Goal: Transaction & Acquisition: Book appointment/travel/reservation

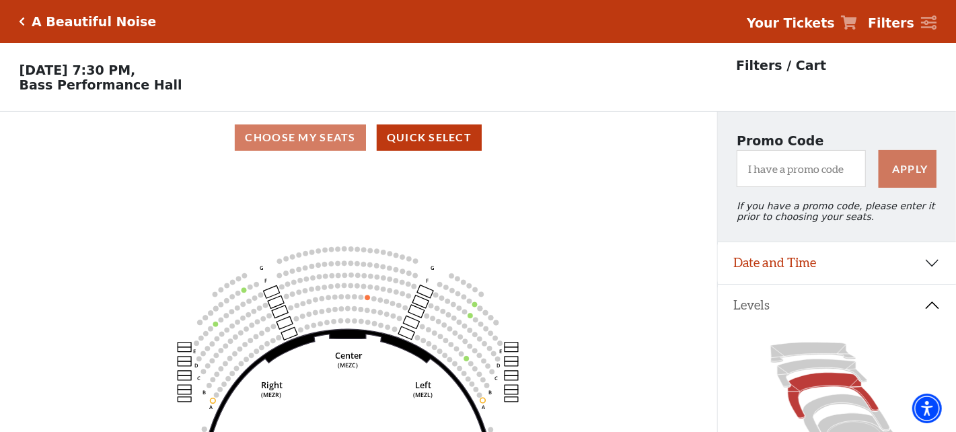
scroll to position [201, 0]
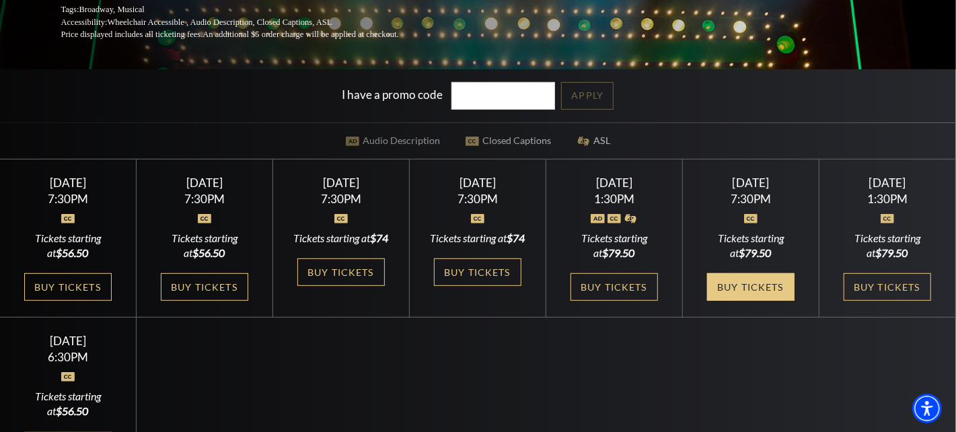
click at [759, 293] on link "Buy Tickets" at bounding box center [750, 287] width 87 height 28
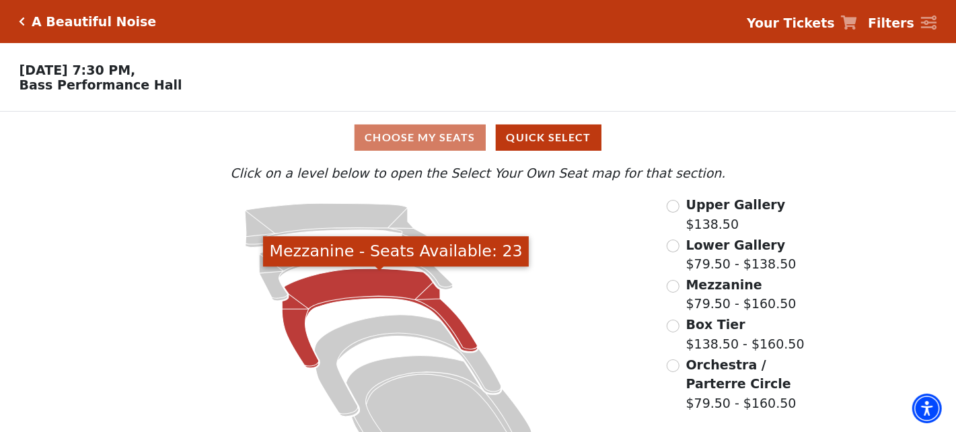
click at [406, 291] on icon "Mezzanine - Seats Available: 23" at bounding box center [380, 318] width 196 height 100
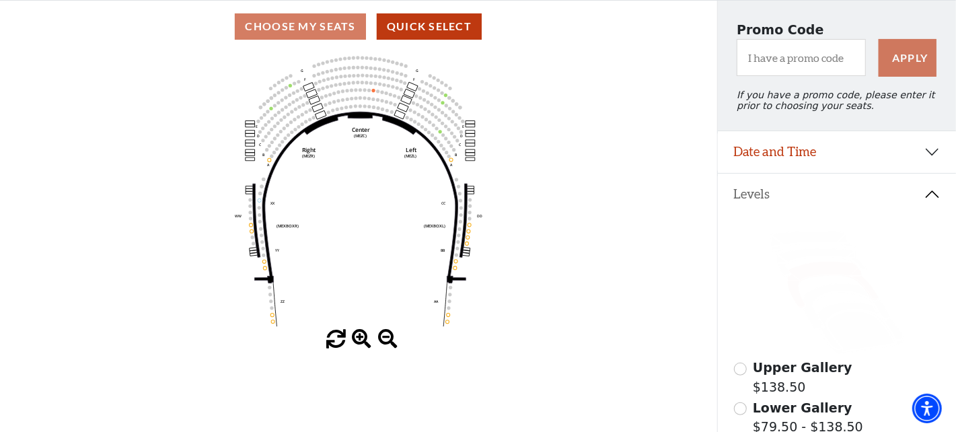
scroll to position [67, 0]
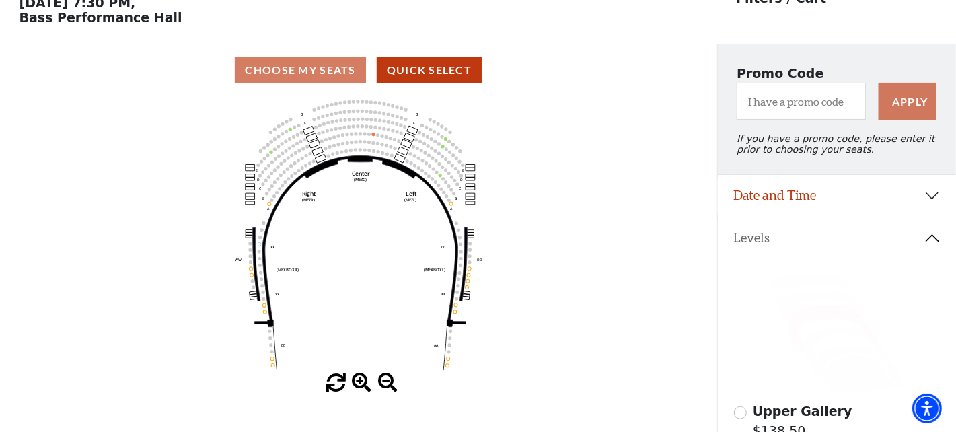
click at [361, 385] on span at bounding box center [362, 383] width 20 height 20
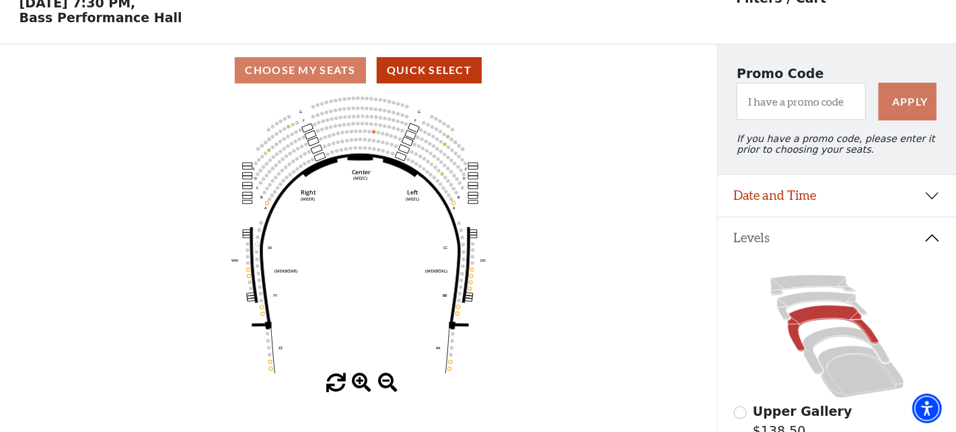
click at [361, 385] on span at bounding box center [362, 383] width 20 height 20
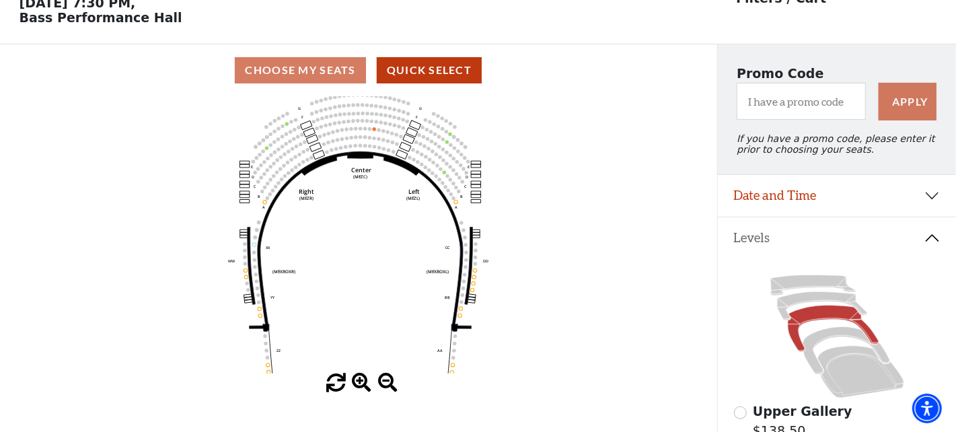
click at [361, 385] on span at bounding box center [362, 383] width 20 height 20
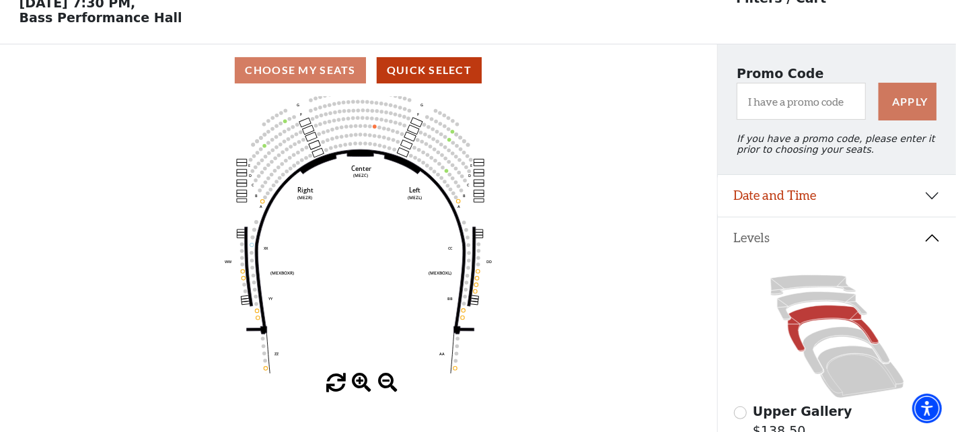
click at [361, 385] on span at bounding box center [362, 383] width 20 height 20
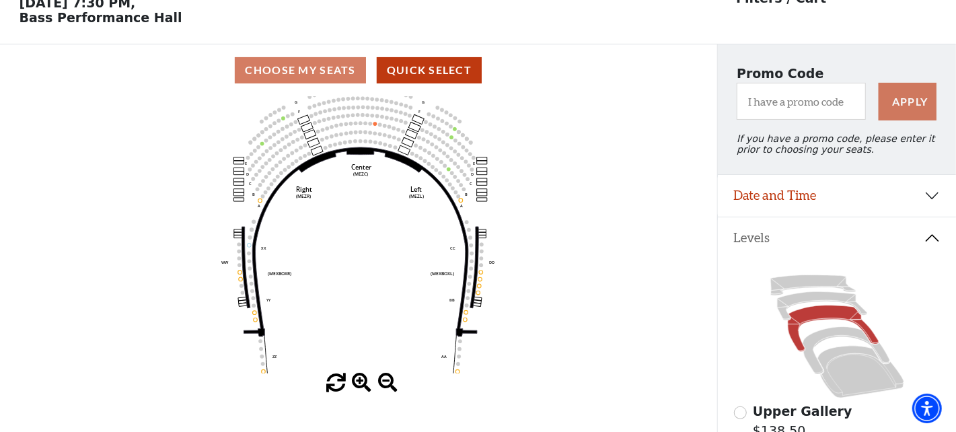
click at [361, 385] on span at bounding box center [362, 383] width 20 height 20
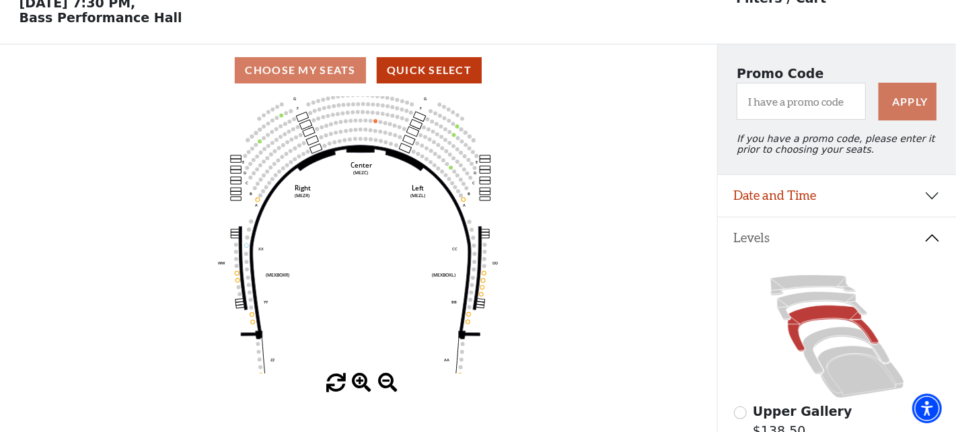
click at [361, 385] on span at bounding box center [362, 383] width 20 height 20
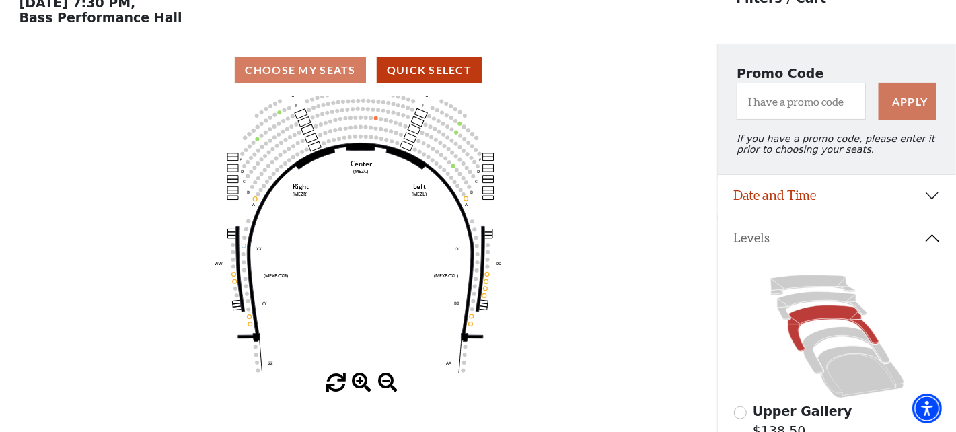
click at [361, 385] on span at bounding box center [362, 383] width 20 height 20
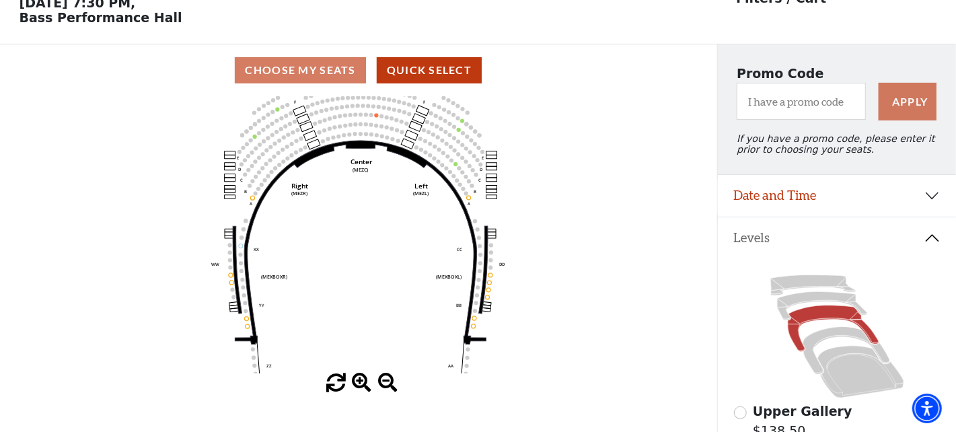
click at [351, 381] on div at bounding box center [358, 383] width 717 height 20
click at [358, 381] on span at bounding box center [362, 383] width 20 height 20
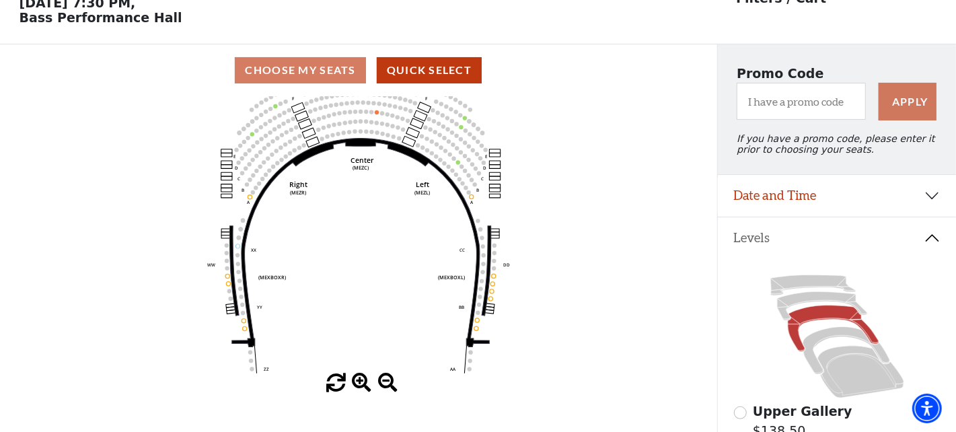
click at [358, 381] on span at bounding box center [362, 383] width 20 height 20
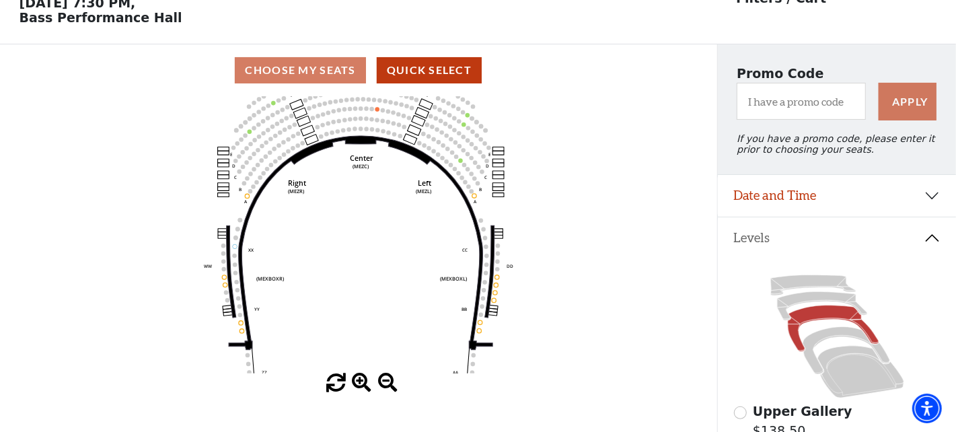
click at [358, 381] on span at bounding box center [362, 383] width 20 height 20
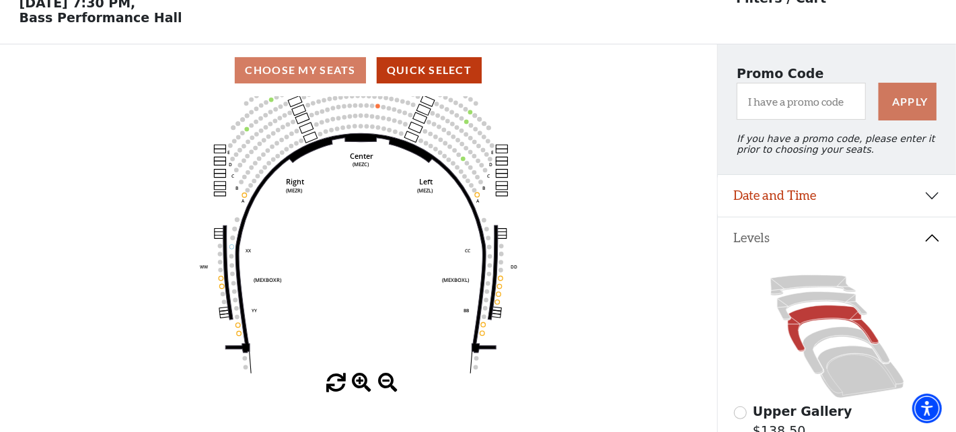
click at [358, 381] on span at bounding box center [362, 383] width 20 height 20
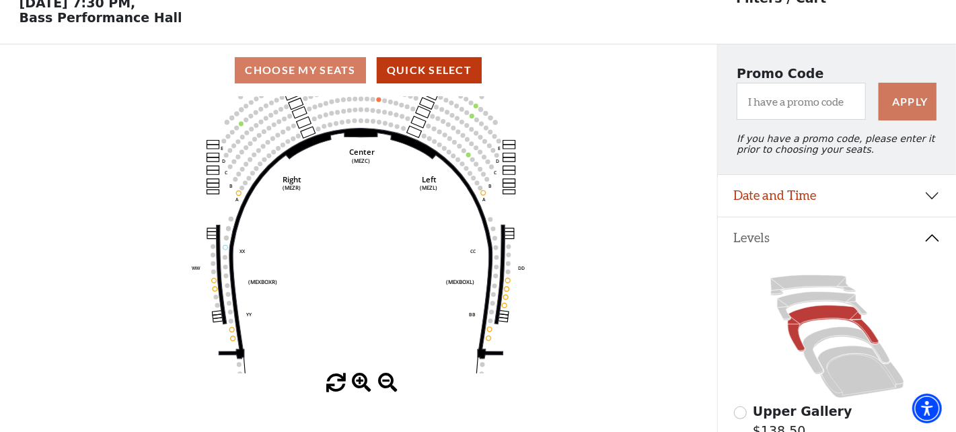
click at [358, 381] on span at bounding box center [362, 383] width 20 height 20
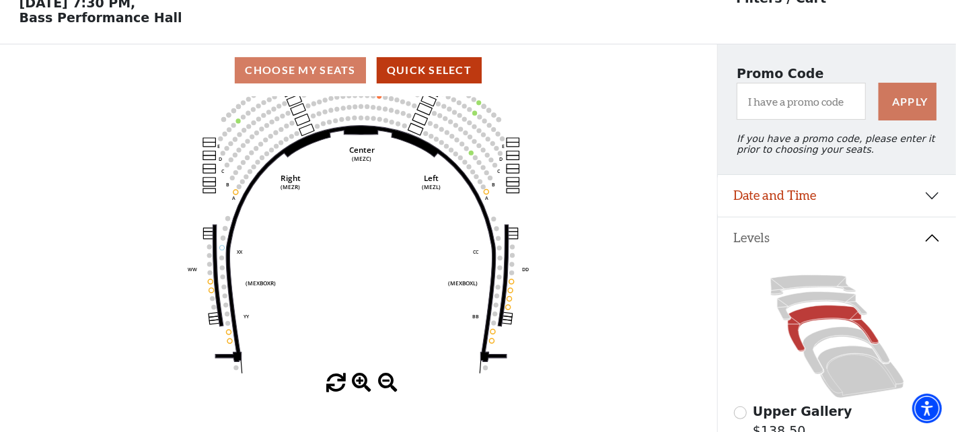
click at [358, 381] on span at bounding box center [362, 383] width 20 height 20
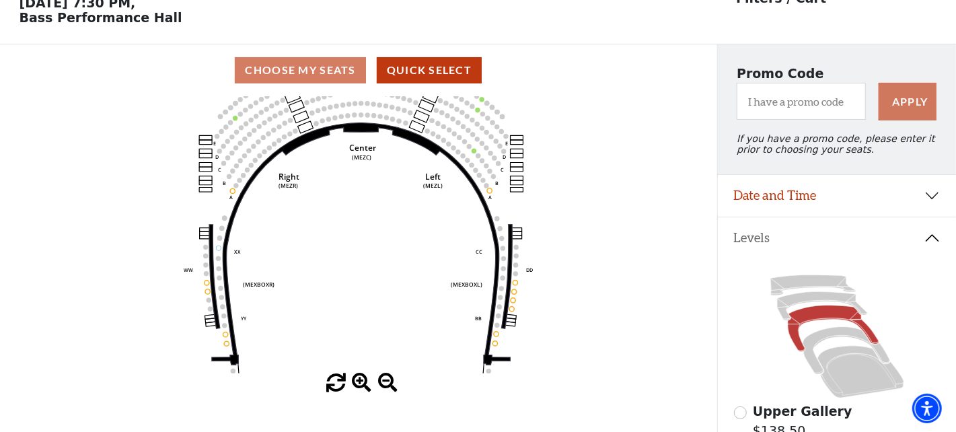
click at [358, 381] on span at bounding box center [362, 383] width 20 height 20
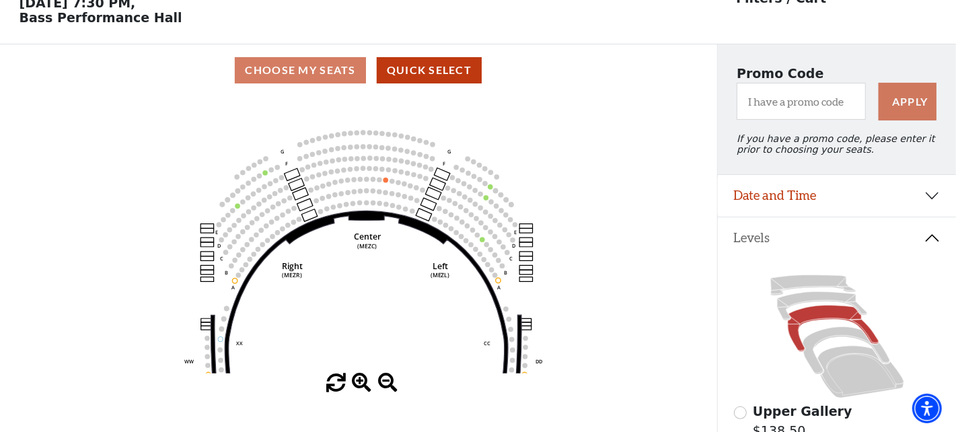
drag, startPoint x: 568, startPoint y: 182, endPoint x: 574, endPoint y: 279, distance: 97.7
click at [574, 279] on icon "Center (MEZC) Right (MEZR) Left (MEZL) (MEXBOXR) (MEXBOXL) XX WW CC DD YY BB ZZ…" at bounding box center [358, 234] width 645 height 277
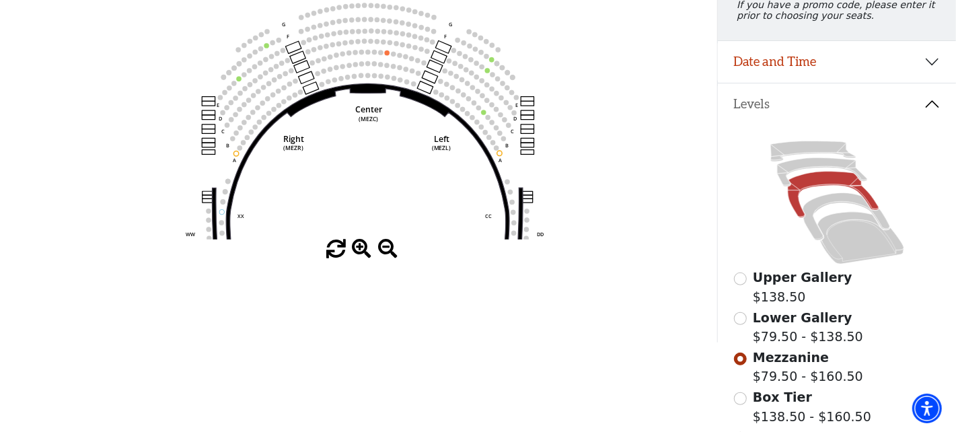
scroll to position [268, 0]
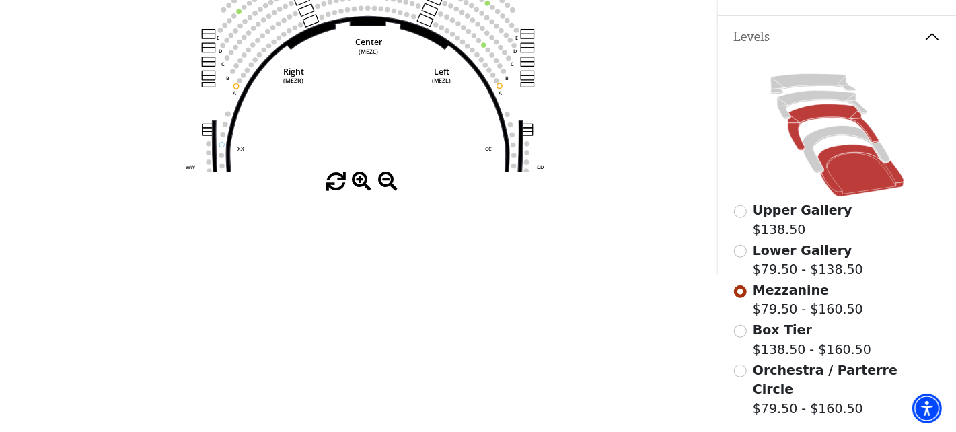
click at [846, 169] on icon at bounding box center [860, 171] width 86 height 52
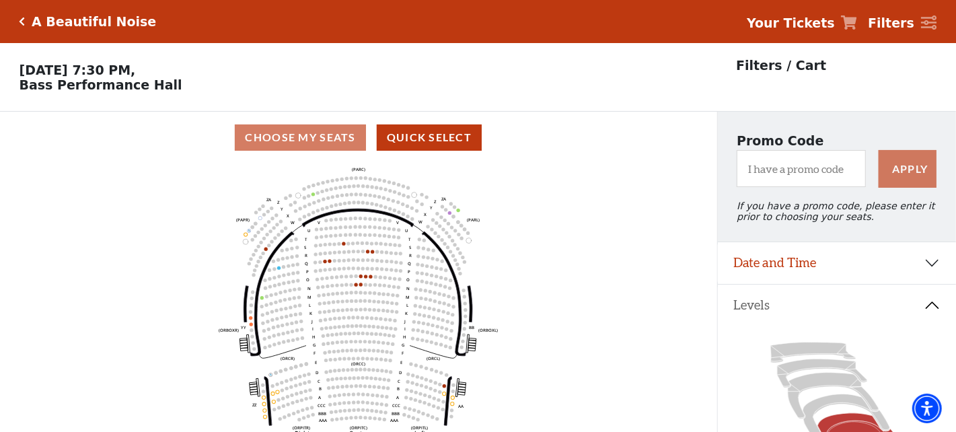
scroll to position [134, 0]
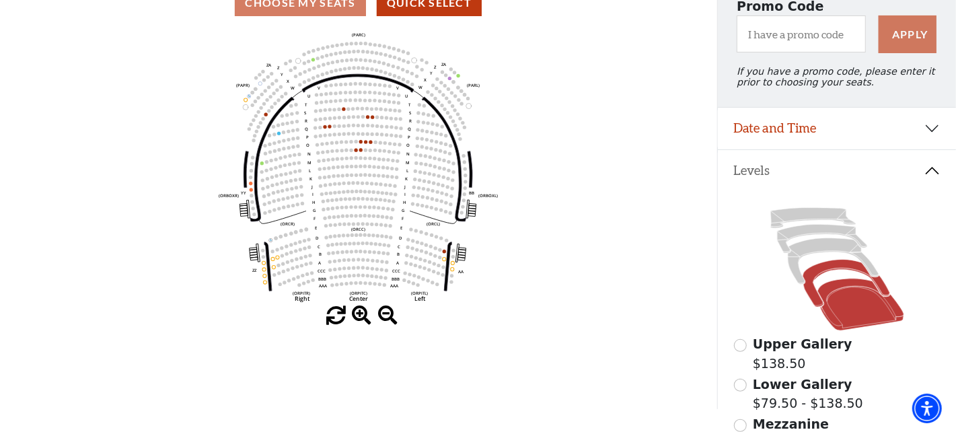
click at [839, 273] on icon at bounding box center [845, 283] width 87 height 47
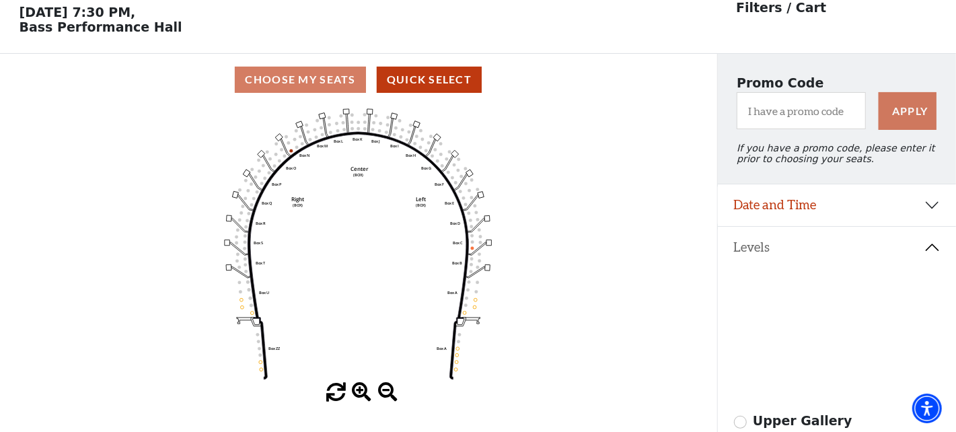
scroll to position [62, 0]
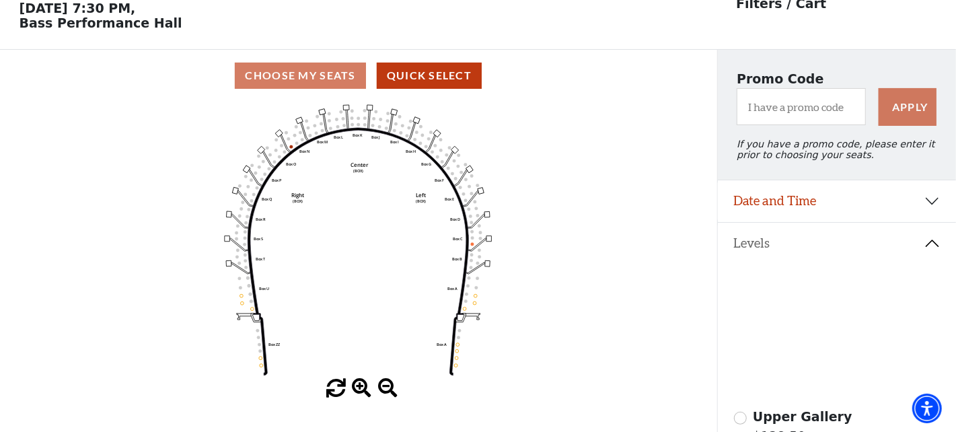
click at [812, 307] on icon at bounding box center [822, 311] width 90 height 28
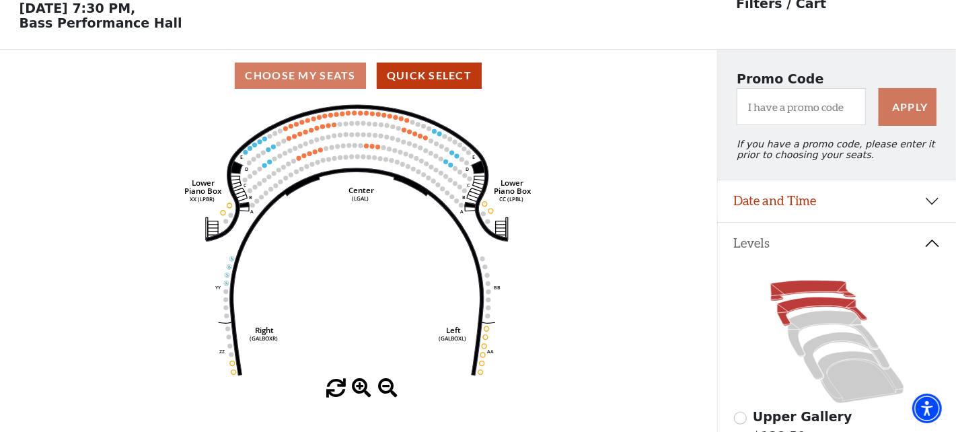
click at [805, 293] on icon at bounding box center [812, 290] width 85 height 20
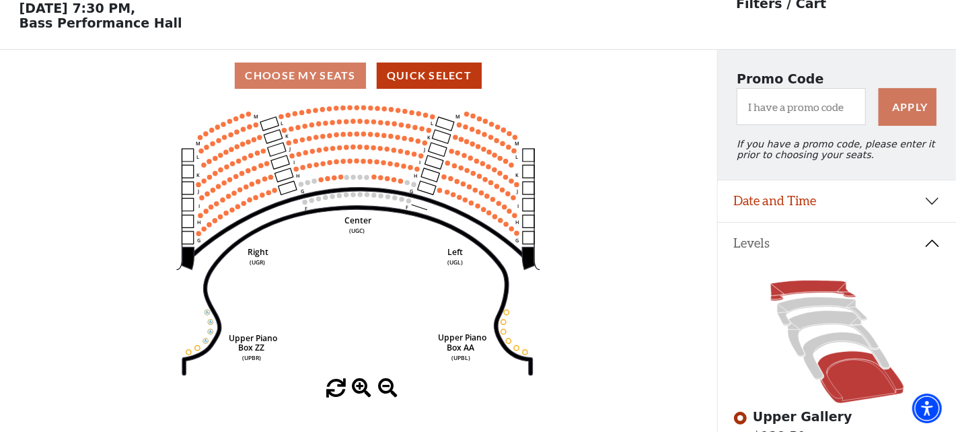
click at [835, 378] on icon at bounding box center [860, 377] width 86 height 52
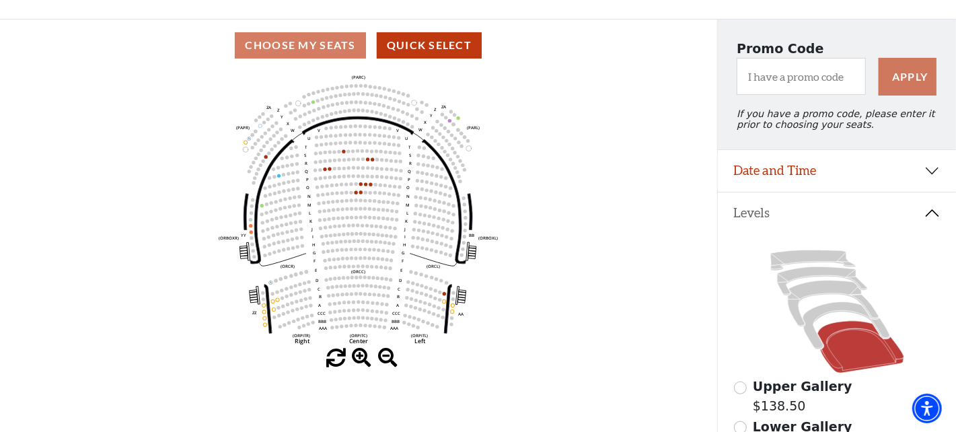
scroll to position [201, 0]
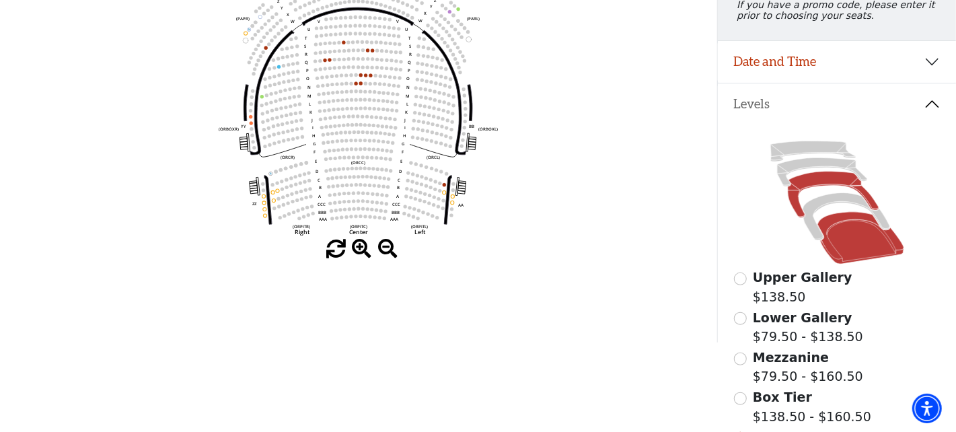
click at [821, 189] on icon at bounding box center [832, 194] width 91 height 46
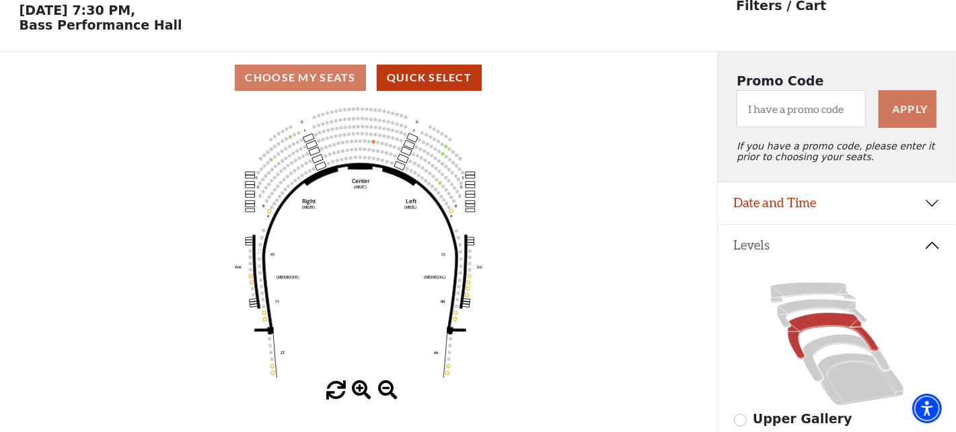
scroll to position [62, 0]
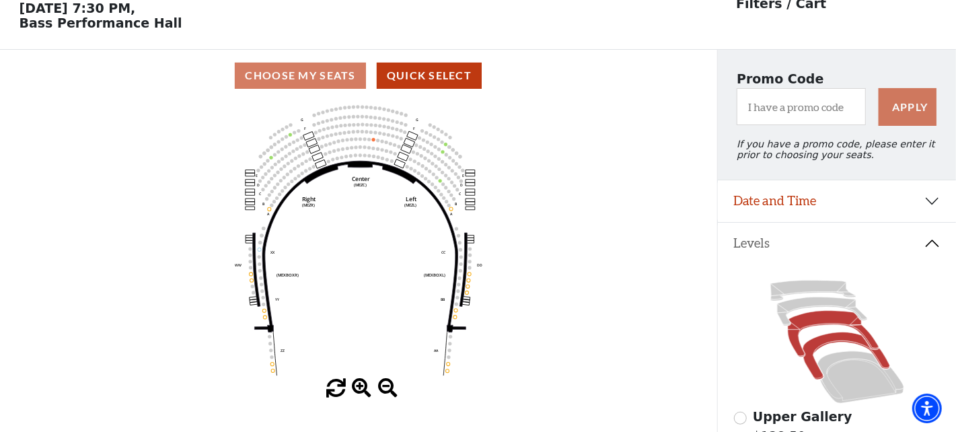
click at [818, 346] on icon at bounding box center [845, 355] width 87 height 47
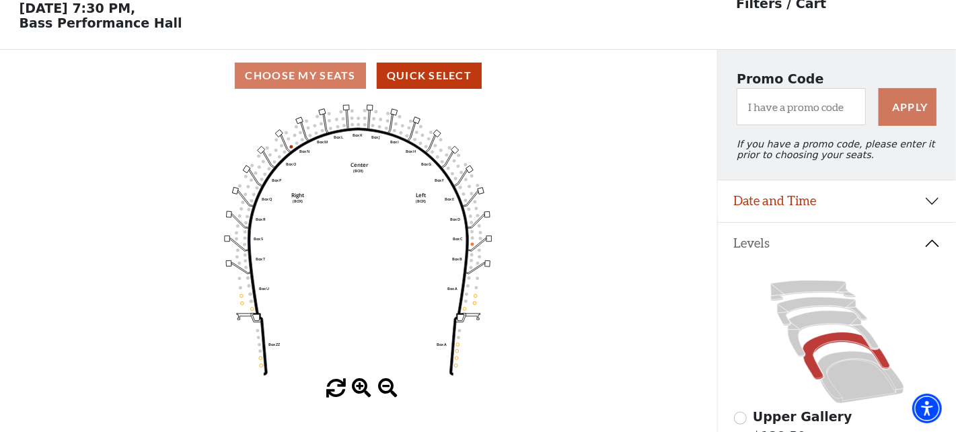
scroll to position [0, 0]
